Goal: Find specific page/section: Find specific page/section

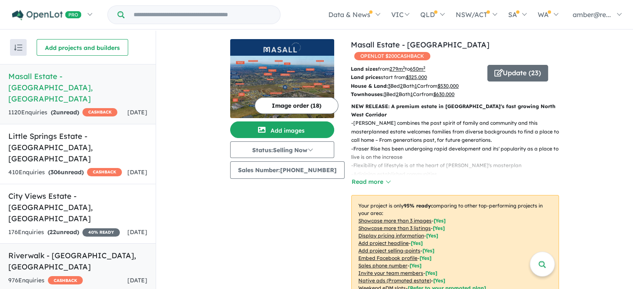
click at [101, 250] on h5 "Riverwalk - [GEOGRAPHIC_DATA] , [GEOGRAPHIC_DATA]" at bounding box center [77, 261] width 139 height 22
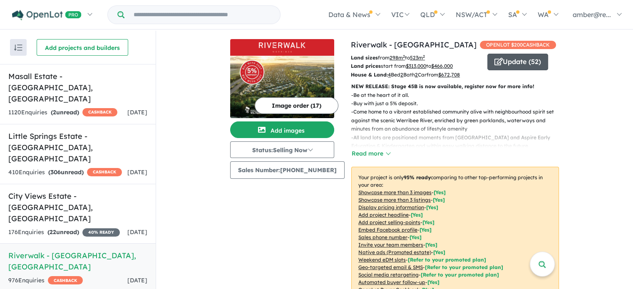
click at [500, 67] on button "Update ( 52 )" at bounding box center [517, 62] width 61 height 17
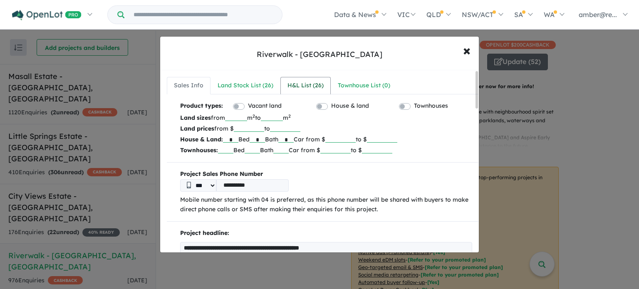
click at [323, 84] on link "H&L List ( 26 )" at bounding box center [305, 85] width 50 height 17
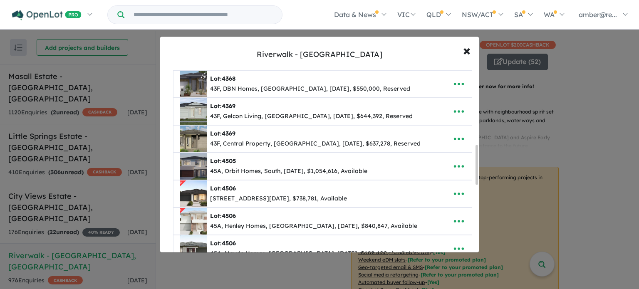
scroll to position [290, 0]
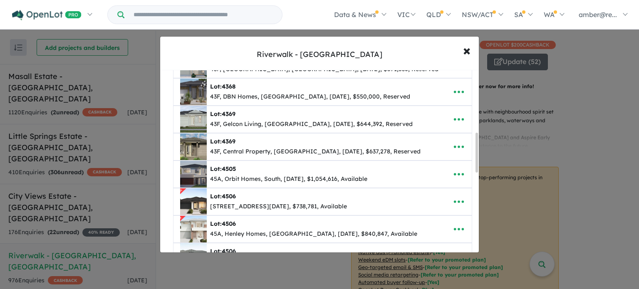
click at [566, 138] on div "**********" at bounding box center [319, 144] width 639 height 289
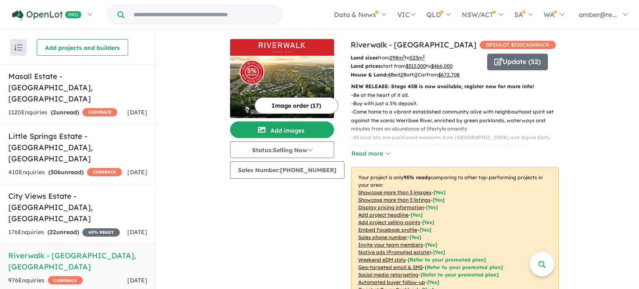
scroll to position [0, 0]
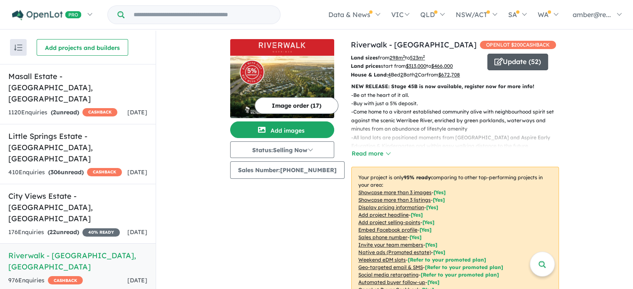
click at [506, 64] on button "Update ( 52 )" at bounding box center [517, 62] width 61 height 17
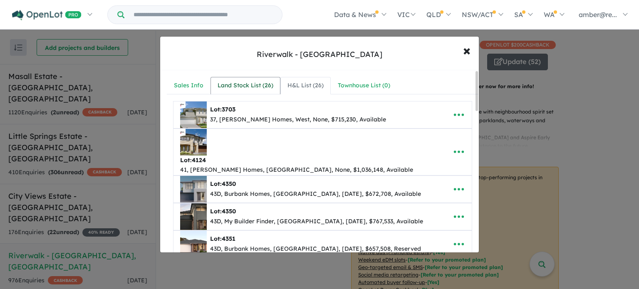
click at [261, 83] on div "Land Stock List ( 26 )" at bounding box center [246, 86] width 56 height 10
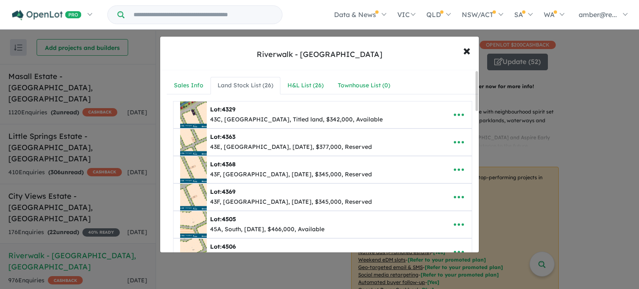
click at [571, 103] on div "**********" at bounding box center [319, 144] width 639 height 289
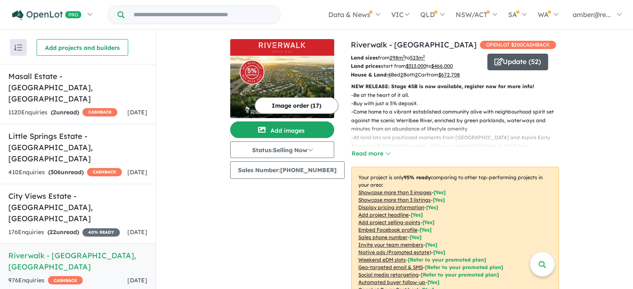
click at [513, 61] on button "Update ( 52 )" at bounding box center [517, 62] width 61 height 17
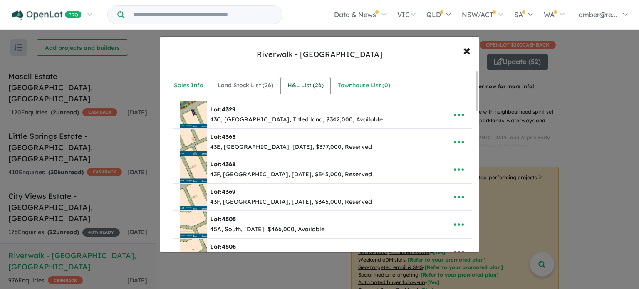
click at [315, 81] on div "H&L List ( 26 )" at bounding box center [305, 86] width 36 height 10
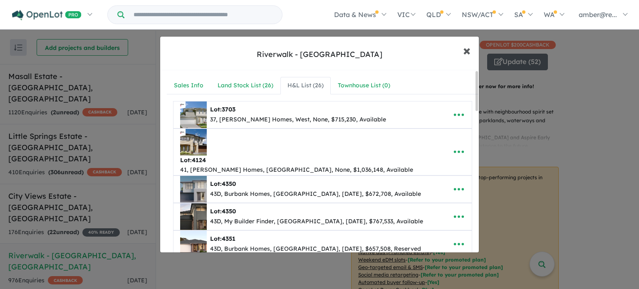
click at [469, 55] on span "×" at bounding box center [466, 50] width 7 height 18
